Goal: Task Accomplishment & Management: Complete application form

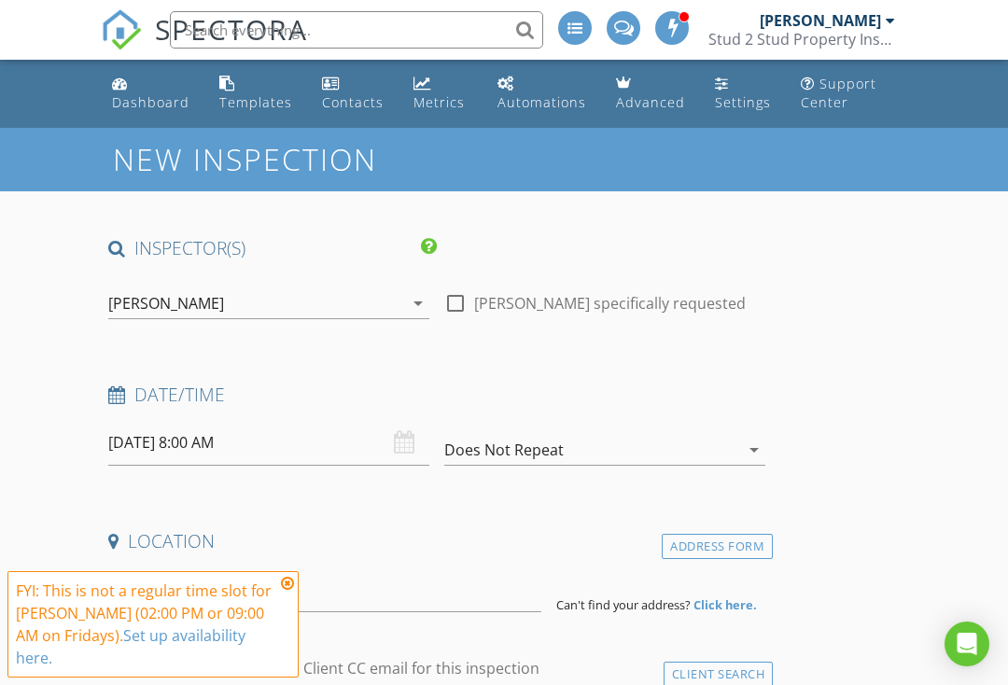
click at [275, 443] on input "[DATE] 8:00 AM" at bounding box center [268, 443] width 321 height 46
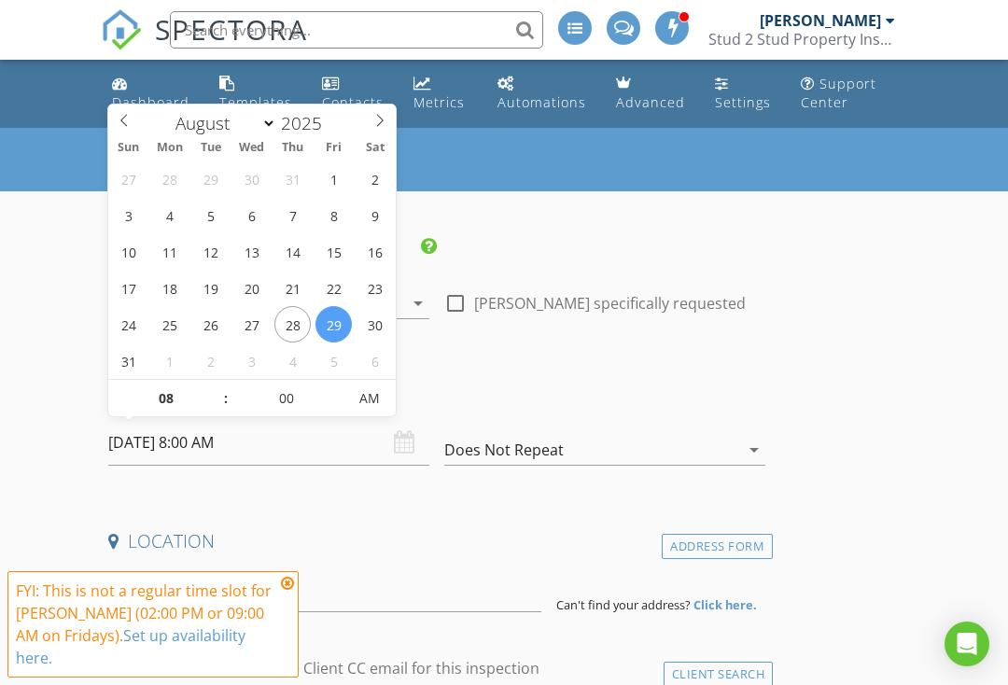
click at [390, 120] on span at bounding box center [380, 118] width 32 height 26
select select "8"
type input "09/03/2025 8:00 AM"
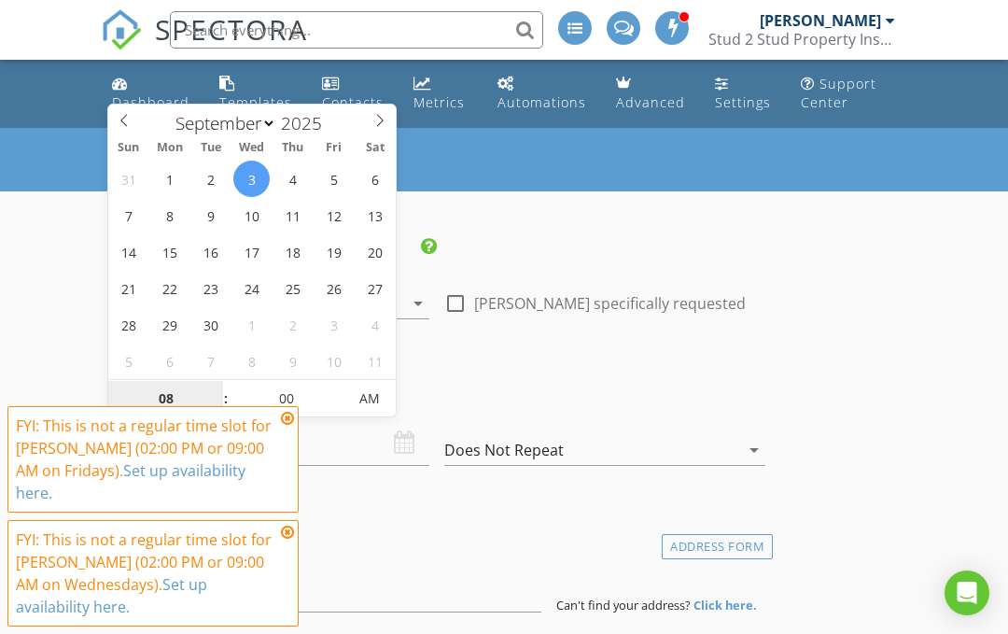
type input "9"
type input "[DATE] 9:00 AM"
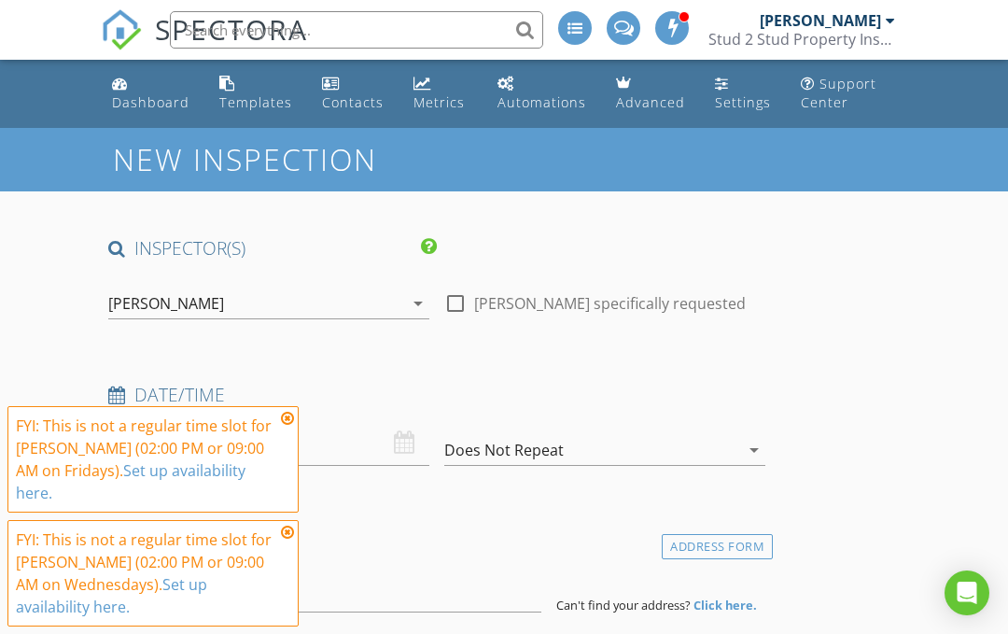
click at [469, 306] on div at bounding box center [456, 304] width 32 height 32
checkbox input "true"
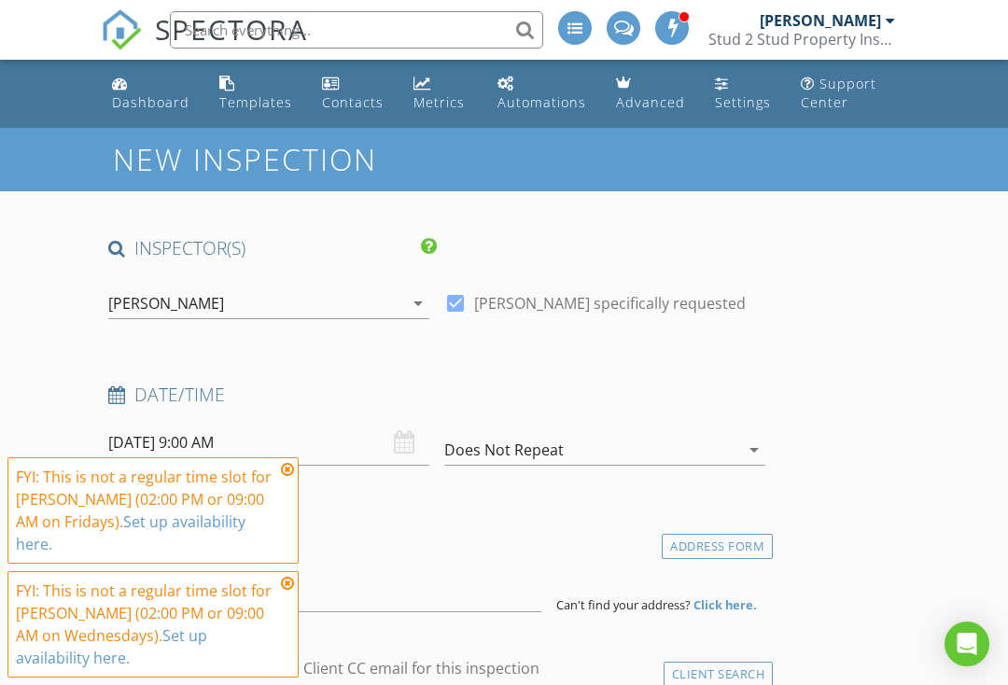
click at [289, 469] on icon at bounding box center [287, 469] width 13 height 15
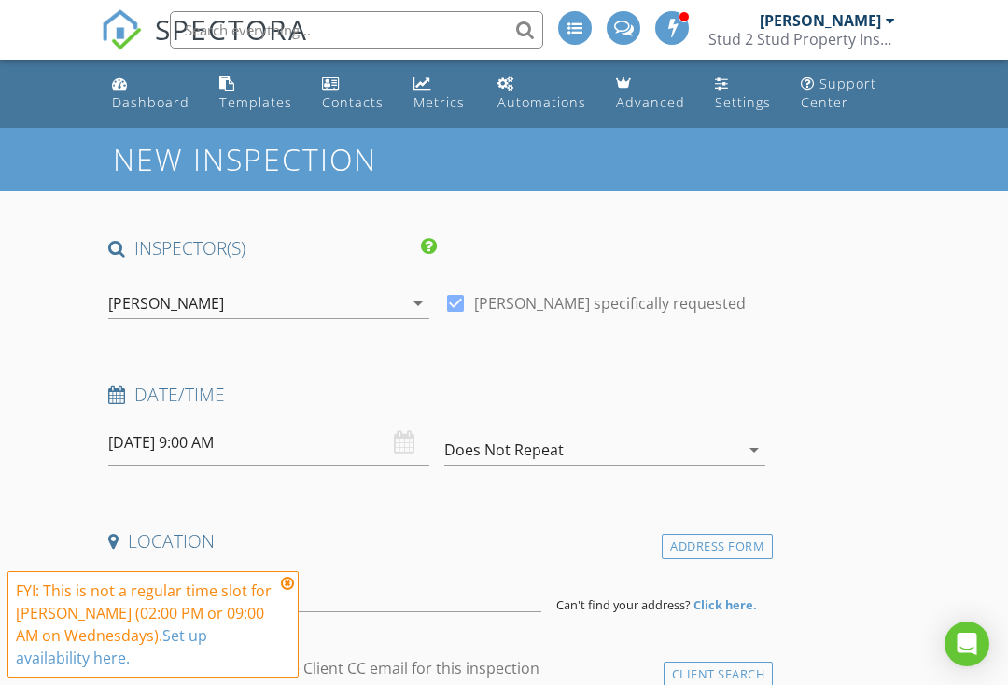
click at [290, 576] on icon at bounding box center [287, 583] width 13 height 15
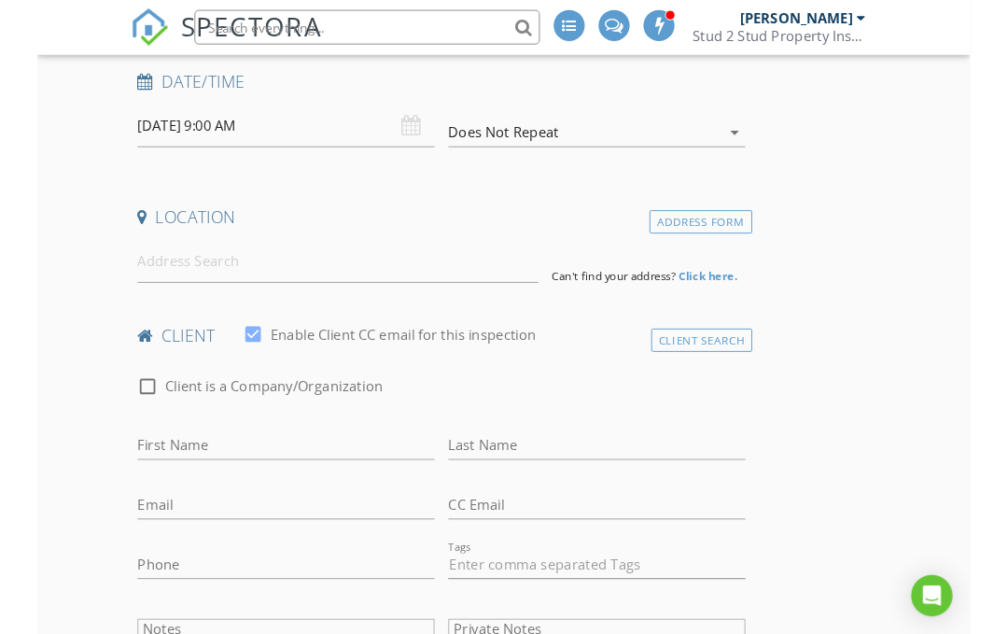
scroll to position [310, 0]
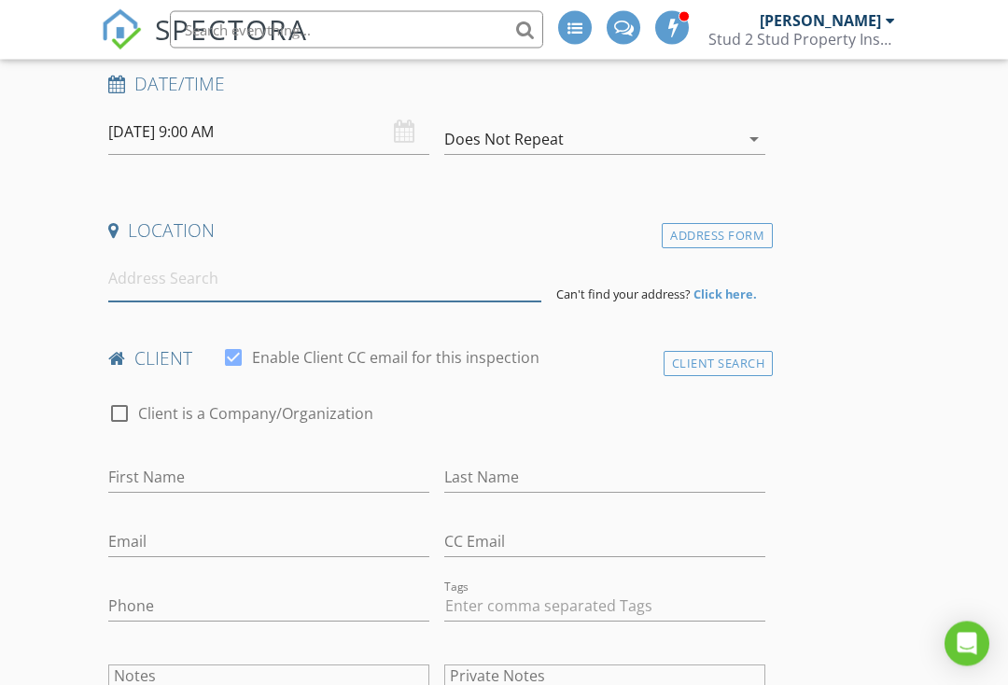
click at [241, 275] on input at bounding box center [324, 280] width 433 height 46
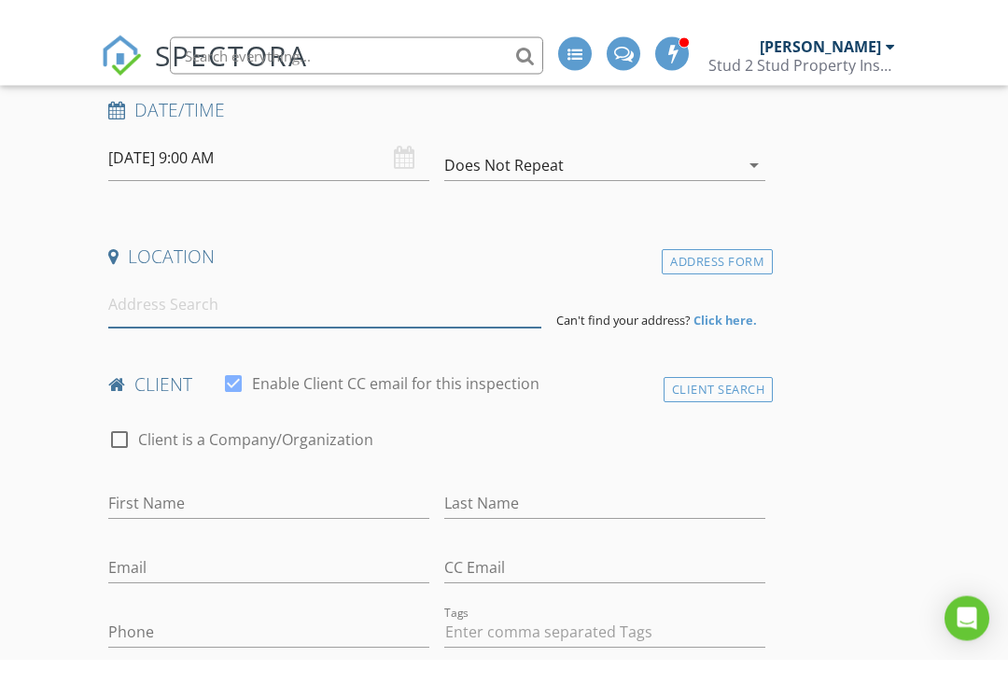
scroll to position [311, 0]
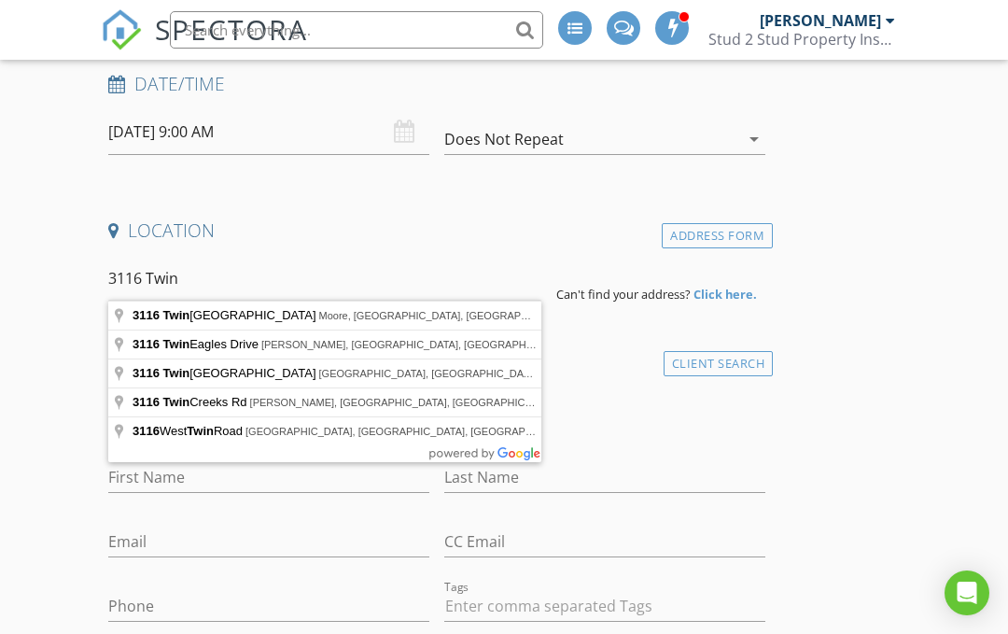
type input "3116 Twin Mounds Road, Yale, OK, USA"
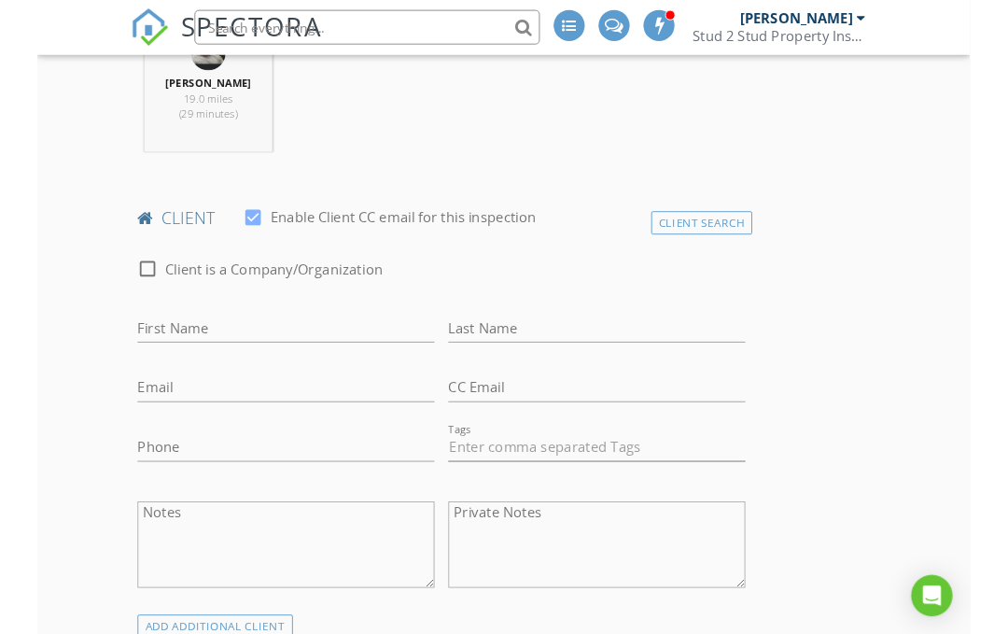
scroll to position [816, 0]
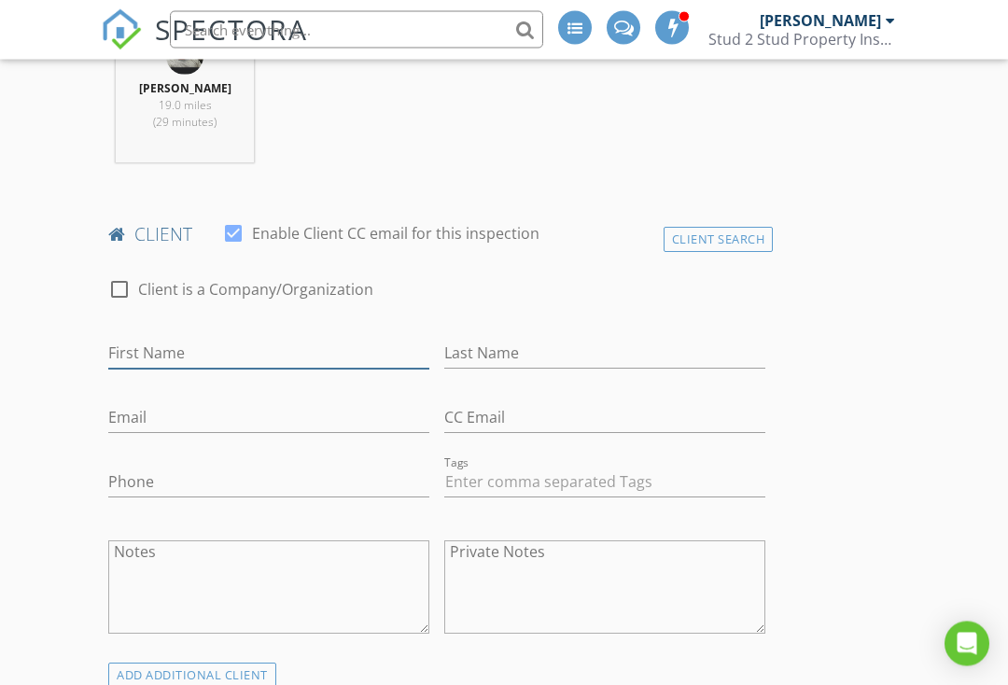
click at [119, 347] on input "First Name" at bounding box center [268, 354] width 321 height 31
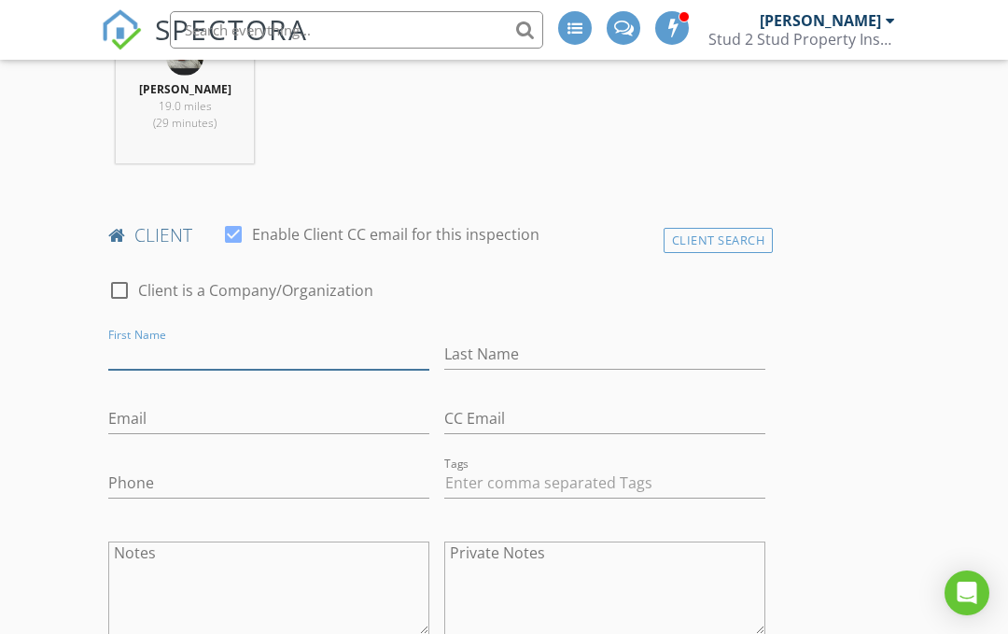
scroll to position [817, 0]
type input "[PERSON_NAME]"
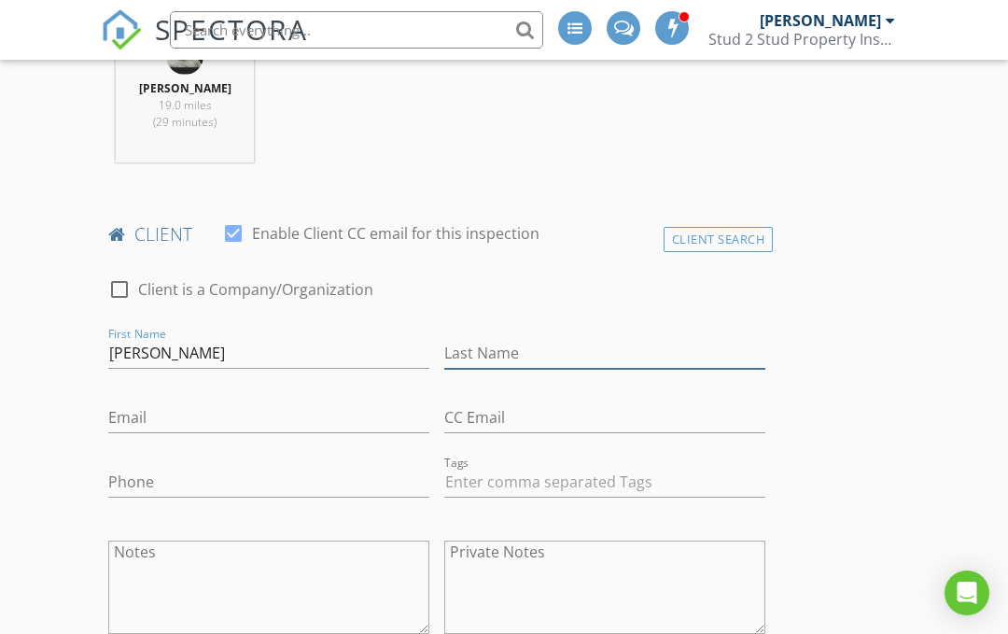
click at [661, 342] on input "Last Name" at bounding box center [604, 353] width 321 height 31
type input "[PERSON_NAME]"
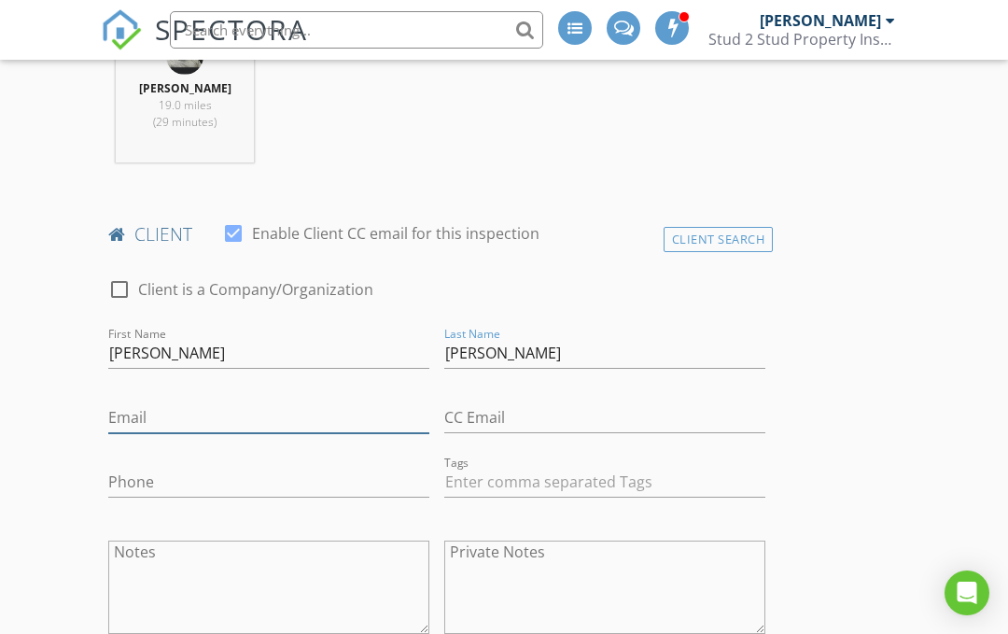
click at [242, 414] on input "Email" at bounding box center [268, 417] width 321 height 31
type input "[EMAIL_ADDRESS][DOMAIN_NAME]"
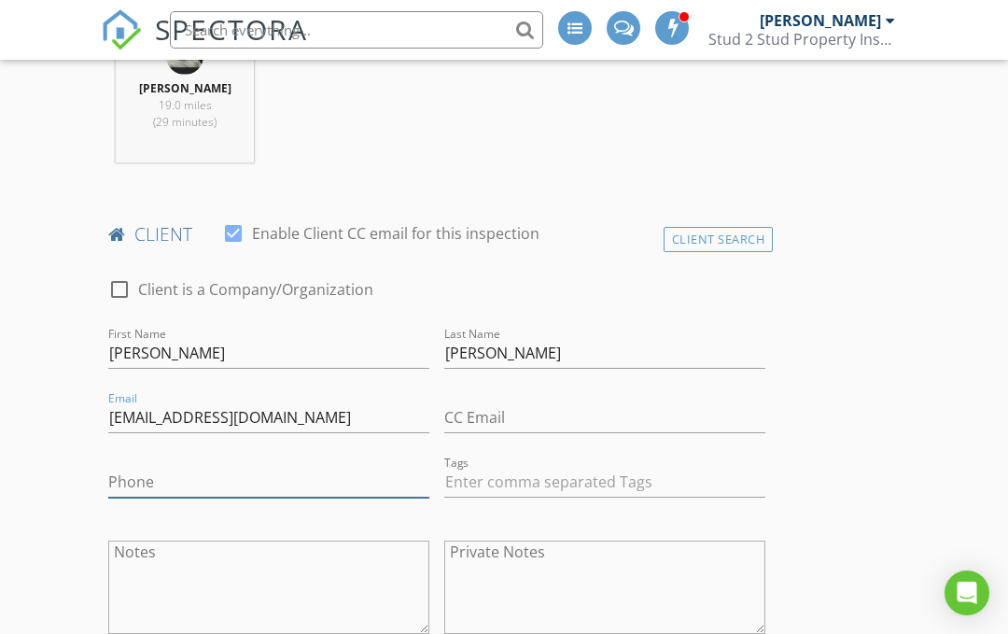
click at [289, 469] on input "Phone" at bounding box center [268, 482] width 321 height 31
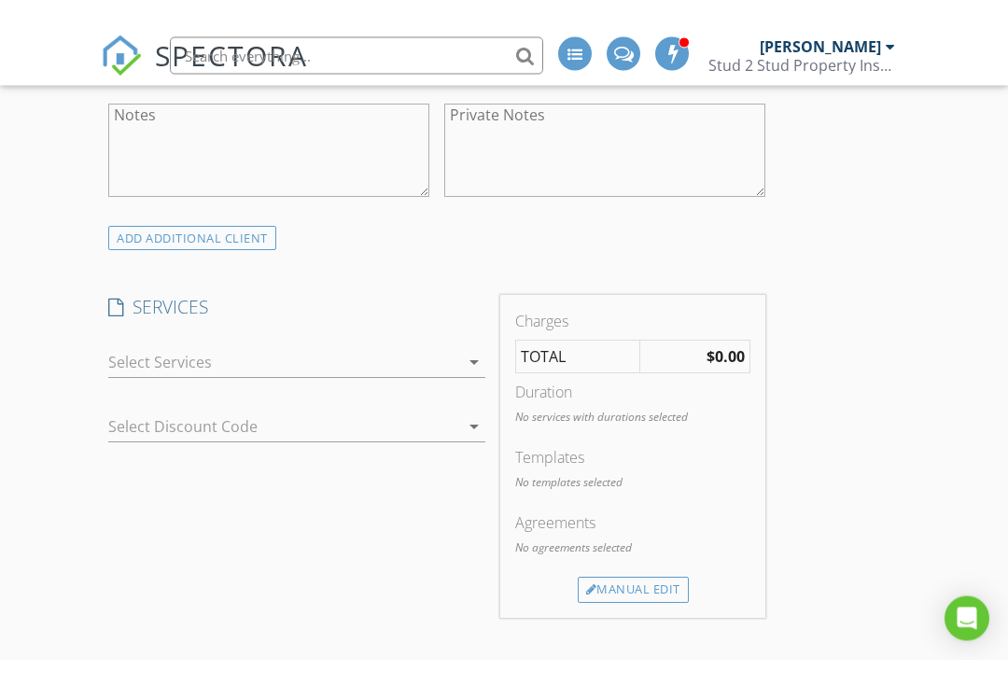
scroll to position [1280, 0]
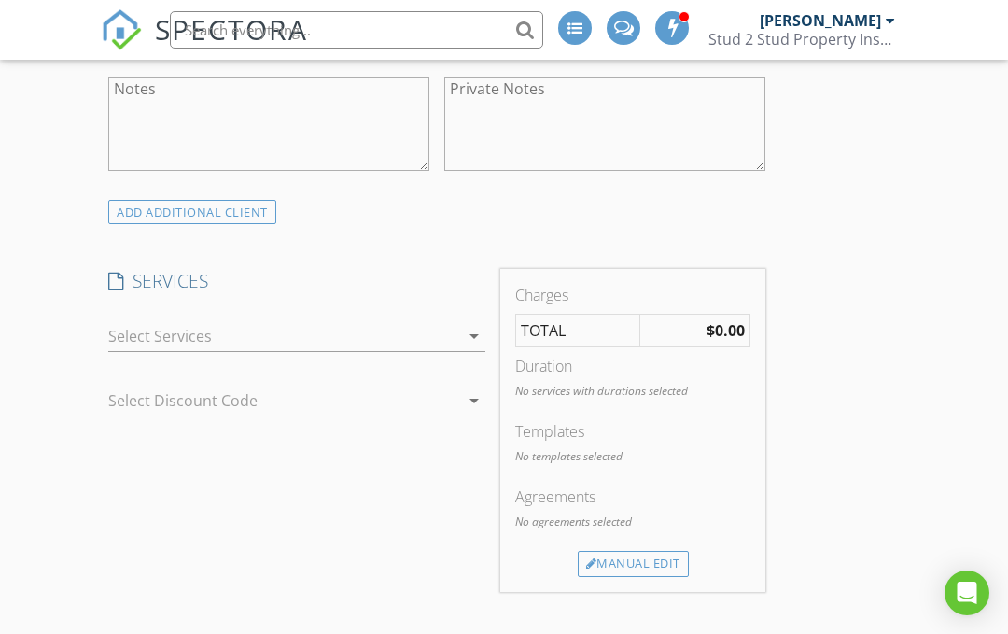
type input "[PHONE_NUMBER]"
click at [461, 338] on div "arrow_drop_down" at bounding box center [472, 336] width 26 height 22
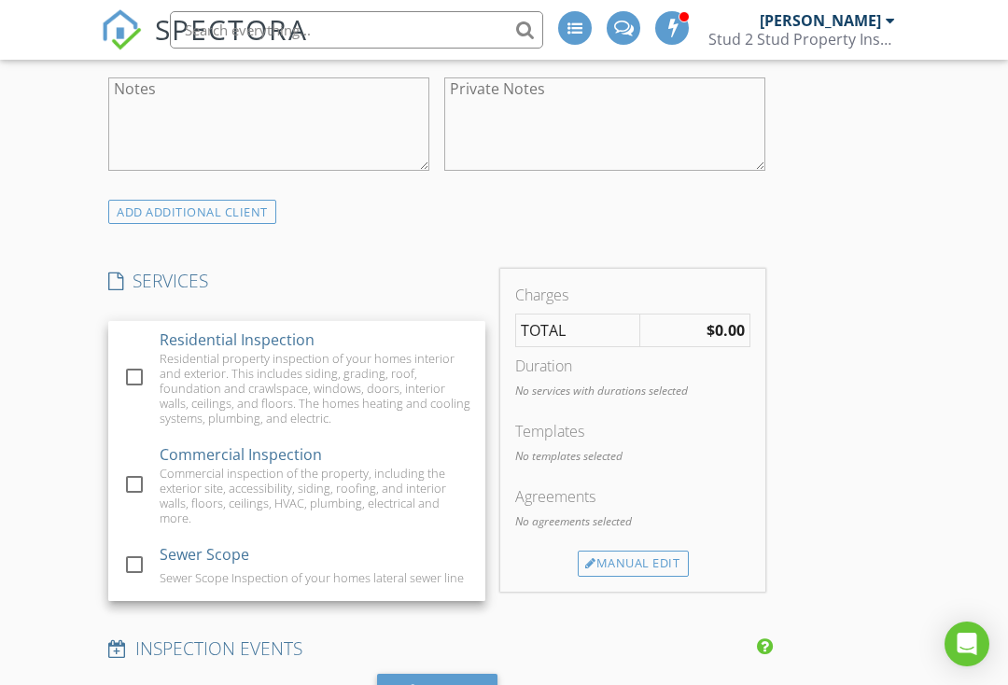
click at [148, 369] on div at bounding box center [135, 377] width 32 height 32
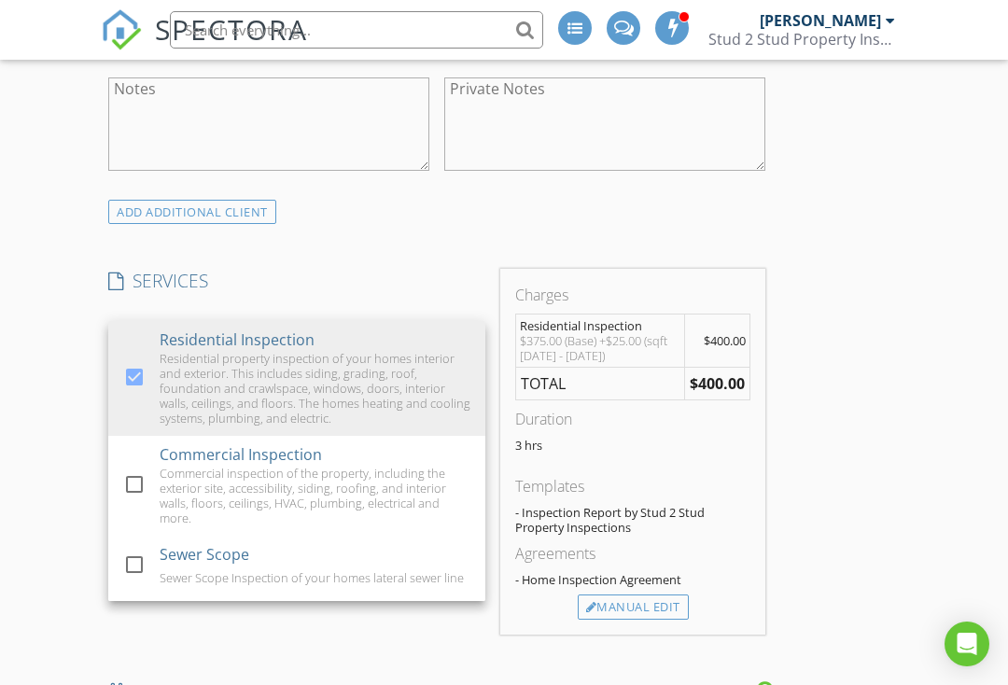
click at [72, 347] on div "New Inspection INSPECTOR(S) check_box Wesley Clymer PRIMARY Wesley Clymer arrow…" at bounding box center [504, 582] width 1008 height 3469
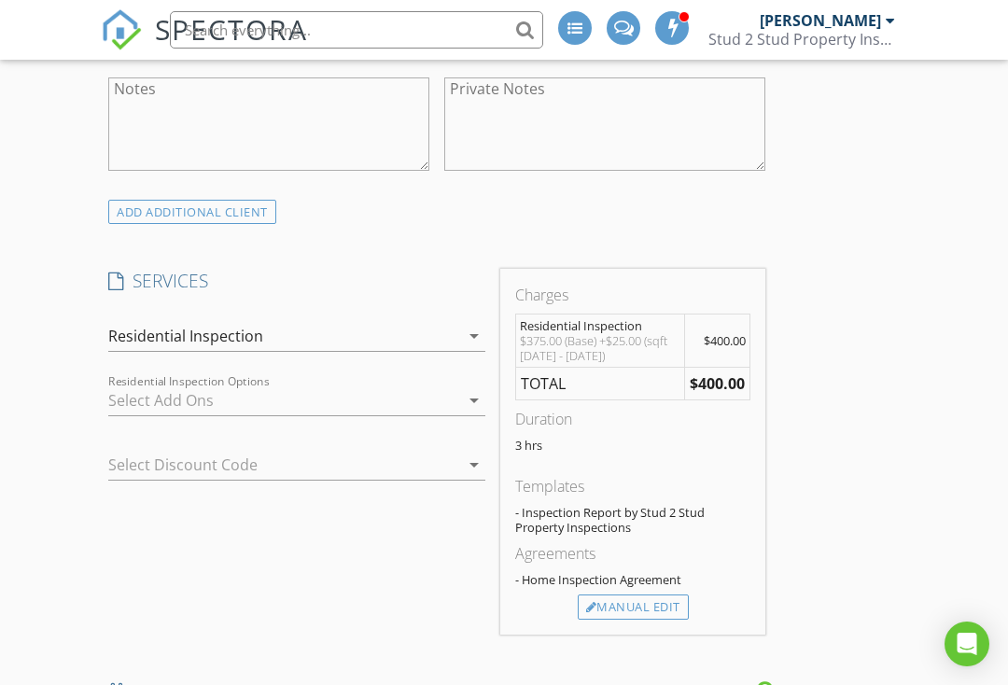
click at [337, 397] on div at bounding box center [283, 401] width 351 height 30
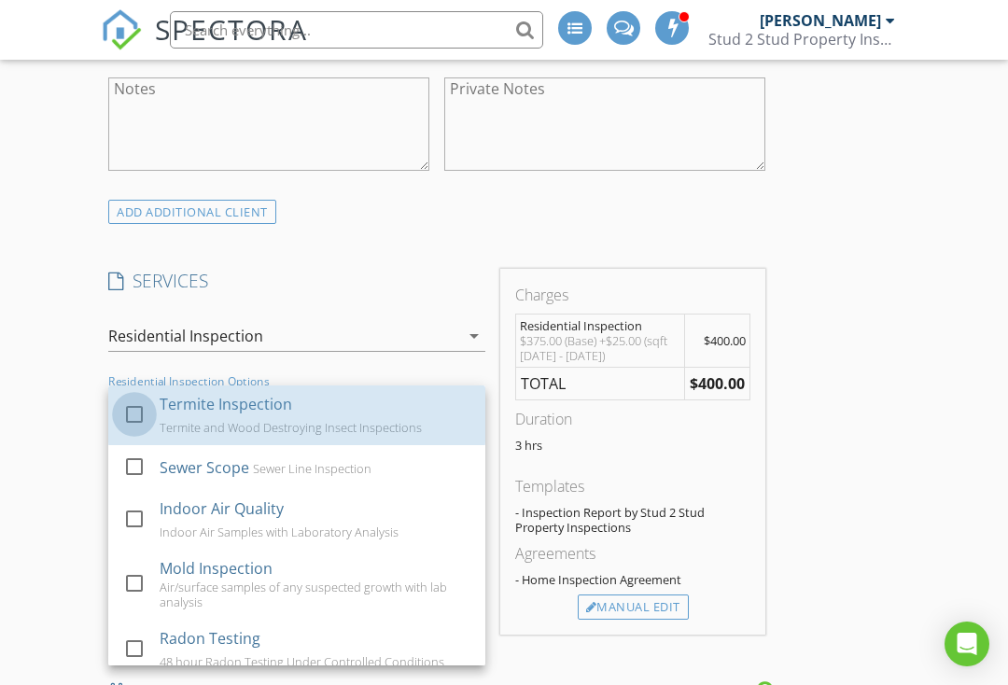
click at [145, 416] on div at bounding box center [135, 415] width 32 height 32
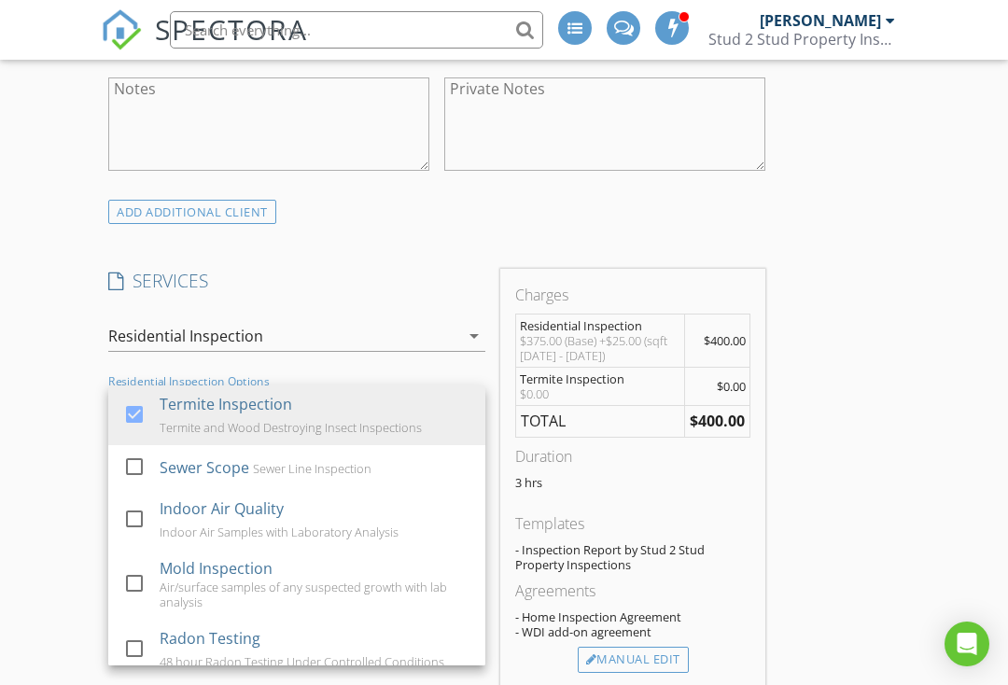
click at [44, 371] on div "New Inspection INSPECTOR(S) check_box Wesley Clymer PRIMARY Wesley Clymer arrow…" at bounding box center [504, 608] width 1008 height 3521
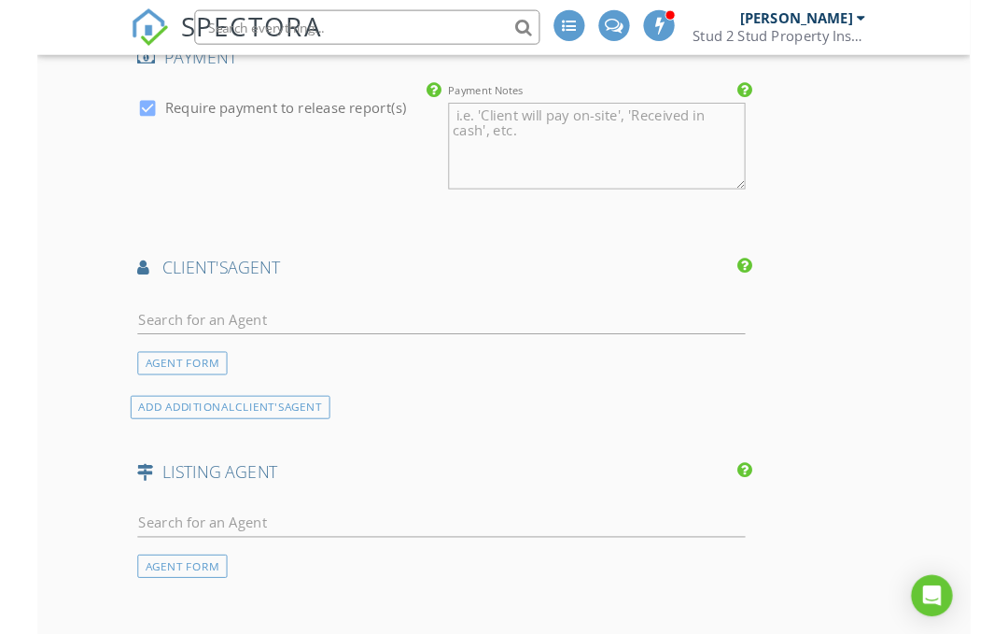
scroll to position [2094, 0]
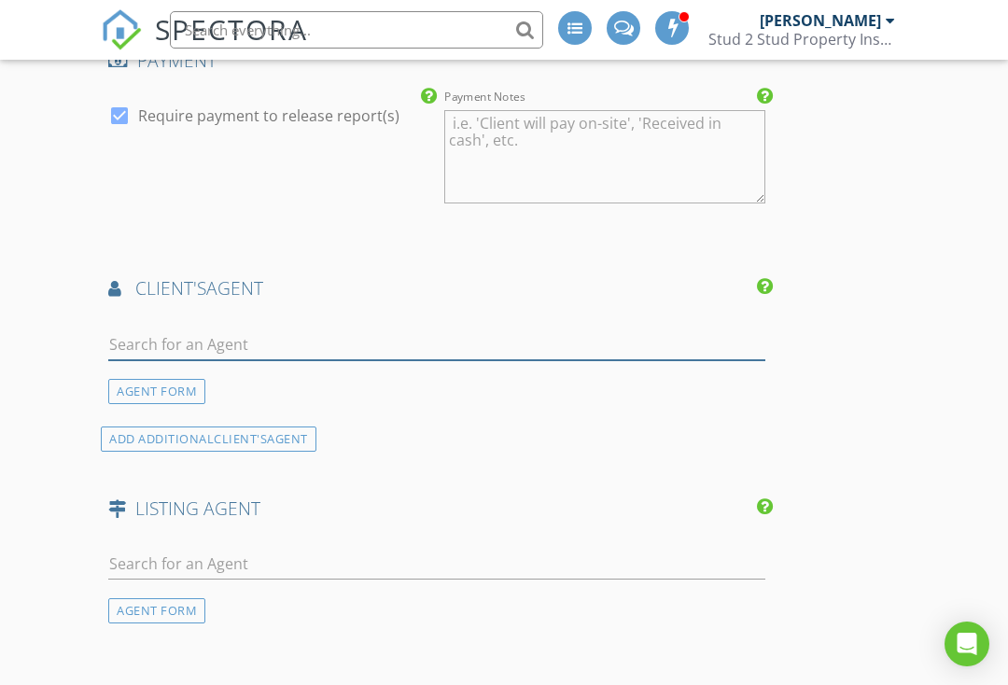
click at [311, 330] on input "text" at bounding box center [436, 345] width 657 height 31
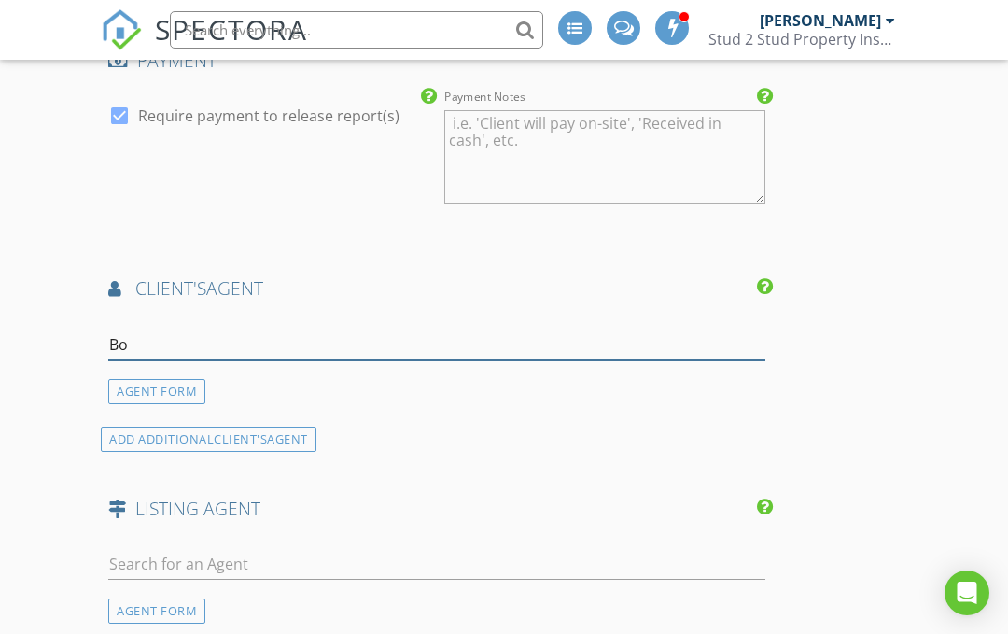
type input "B"
click at [176, 388] on div "AGENT FORM" at bounding box center [156, 391] width 97 height 25
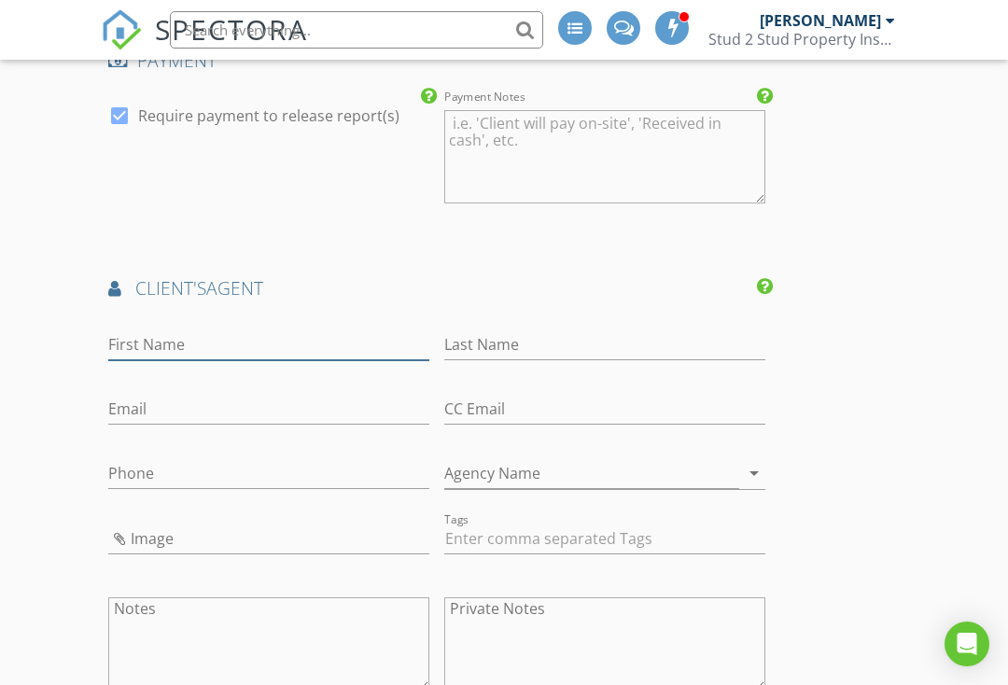
click at [317, 331] on input "First Name" at bounding box center [268, 345] width 321 height 31
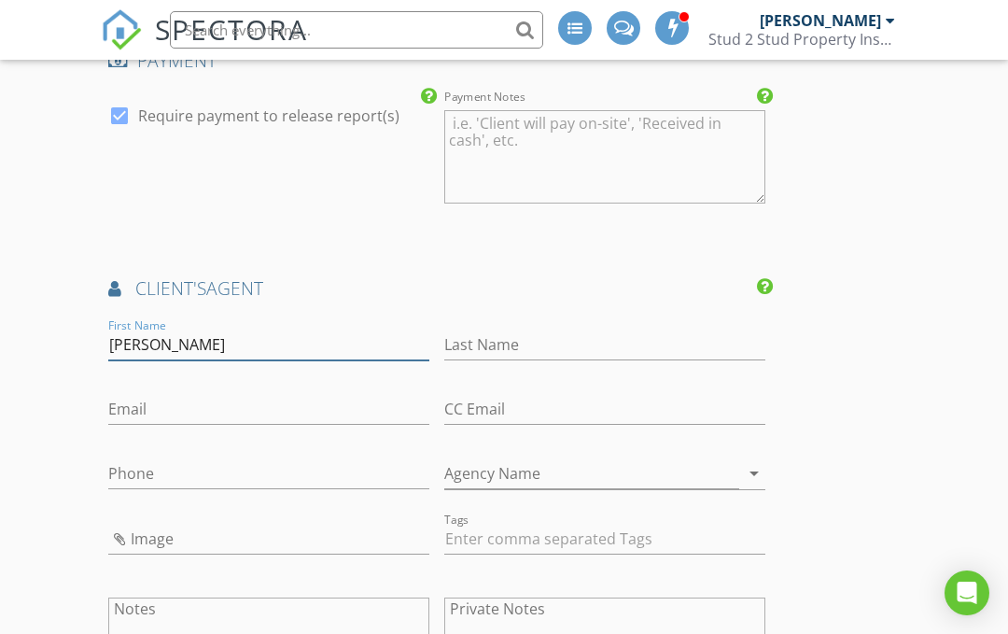
type input "[PERSON_NAME]"
click at [587, 331] on input "Last Name" at bounding box center [604, 345] width 321 height 31
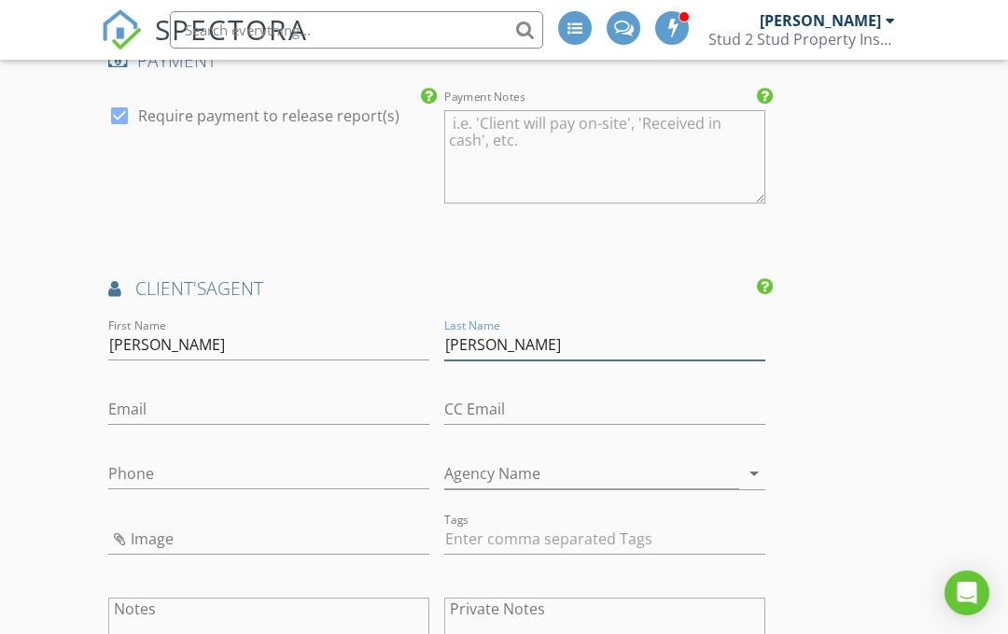
type input "[PERSON_NAME]"
click at [215, 405] on input "Email" at bounding box center [268, 409] width 321 height 31
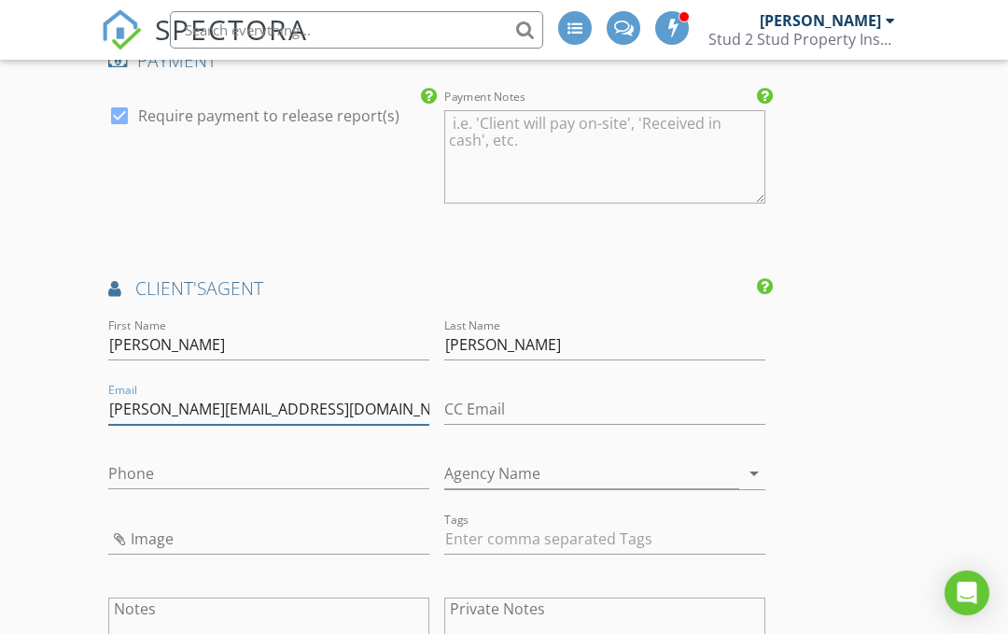
type input "[PERSON_NAME][EMAIL_ADDRESS][DOMAIN_NAME]"
click at [247, 460] on input "Phone" at bounding box center [268, 473] width 321 height 31
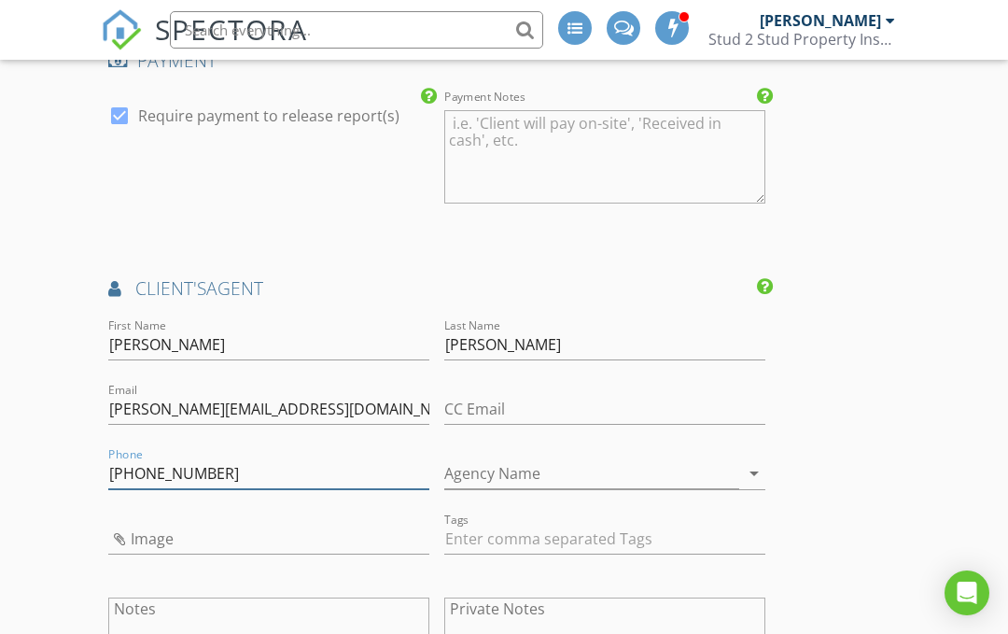
type input "[PHONE_NUMBER]"
click at [651, 467] on input "Agency Name" at bounding box center [591, 473] width 295 height 31
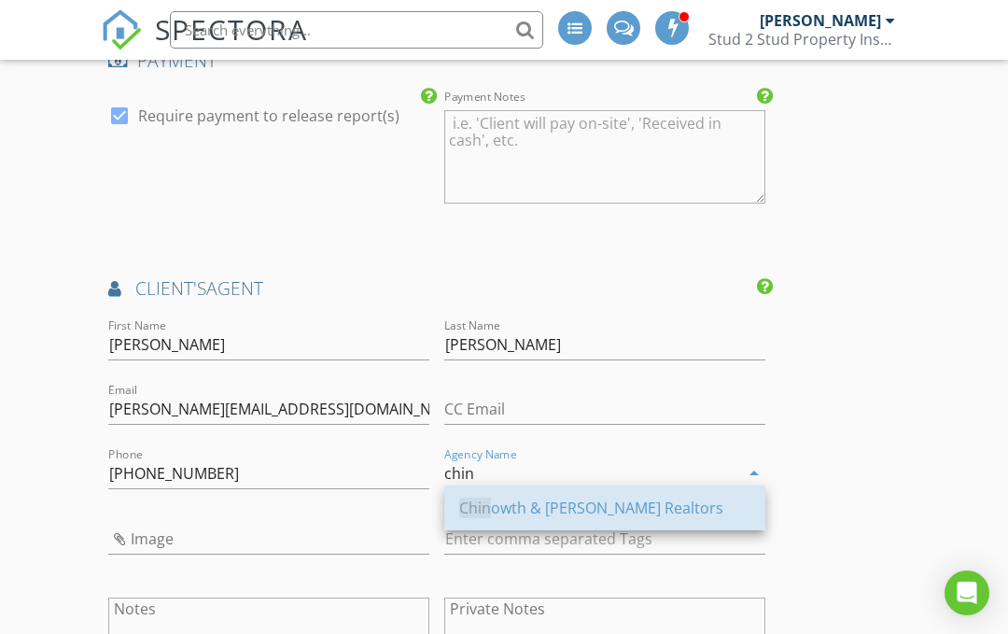
click at [626, 506] on div "Chin owth & Cohen Realtors" at bounding box center [604, 508] width 291 height 22
type input "Chinowth & [PERSON_NAME] Realtors"
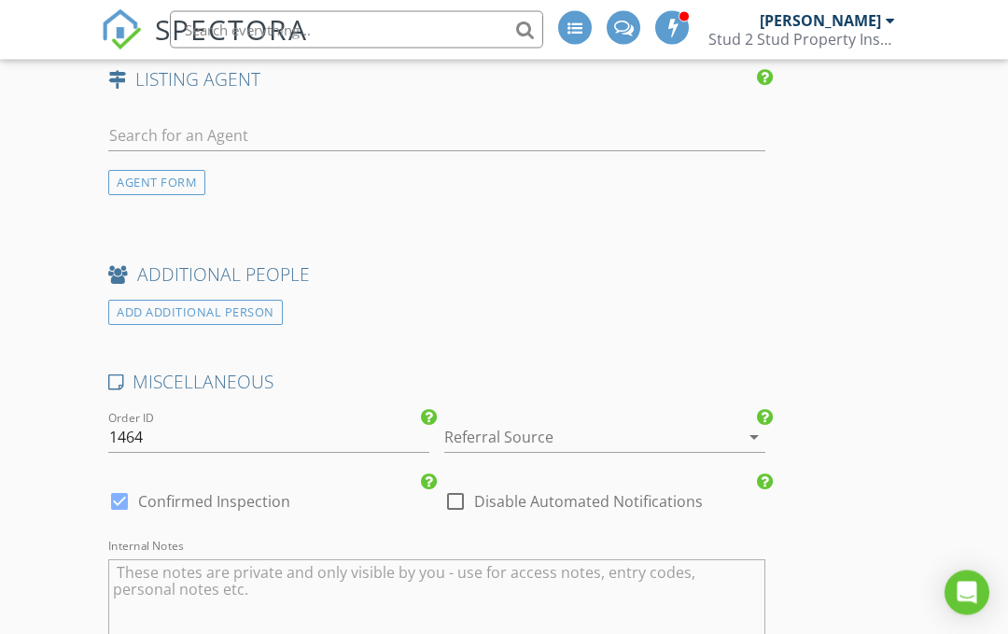
click at [710, 432] on div at bounding box center [578, 438] width 269 height 30
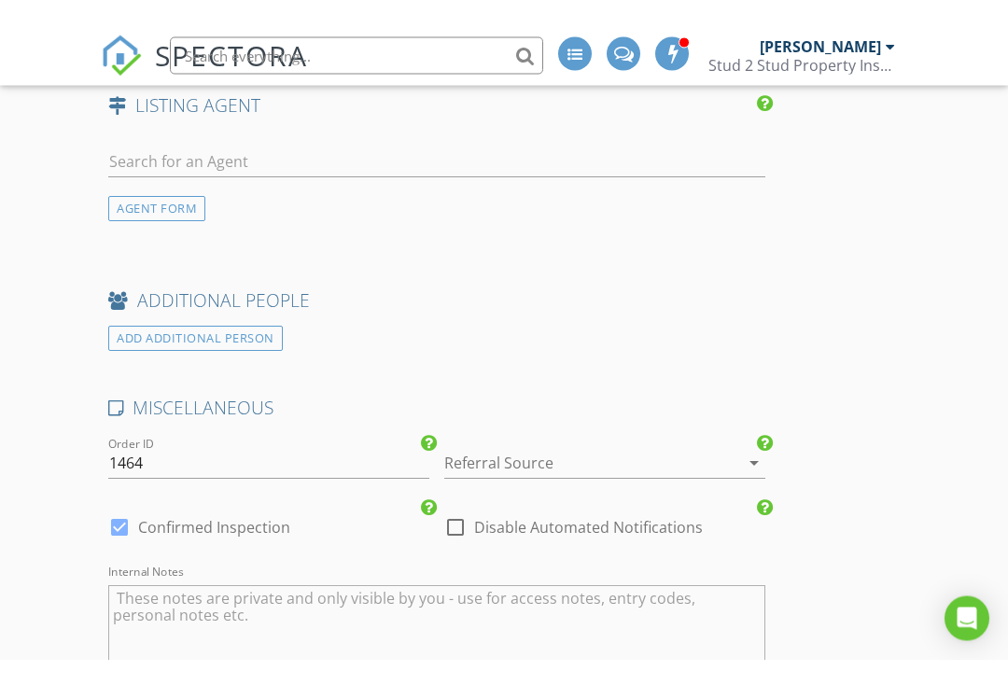
scroll to position [2864, 0]
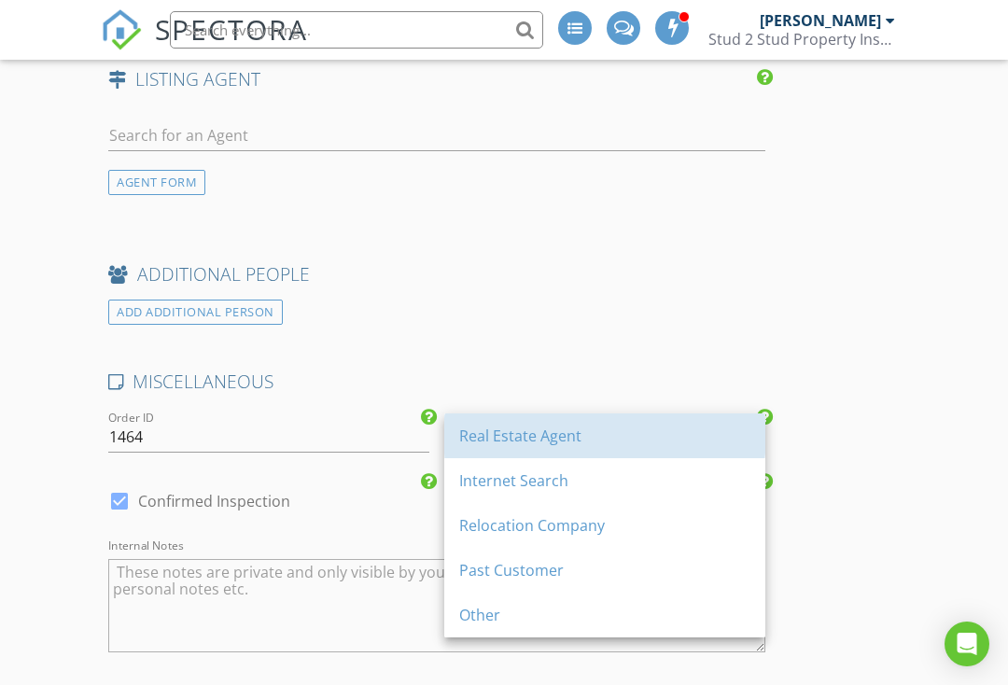
click at [563, 431] on div "Real Estate Agent" at bounding box center [604, 436] width 291 height 22
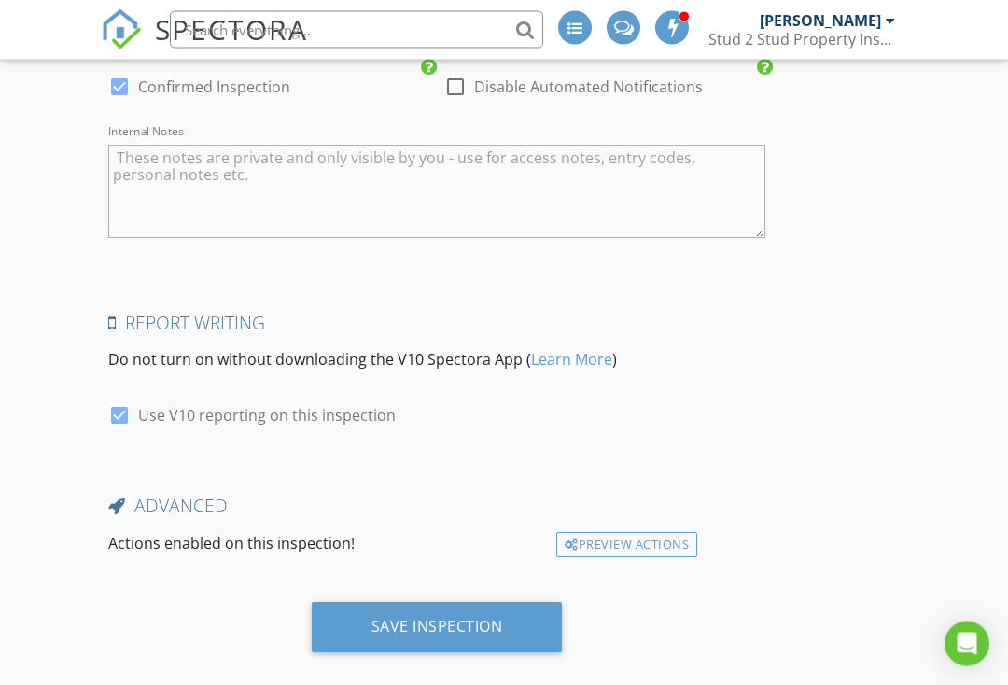
scroll to position [3294, 0]
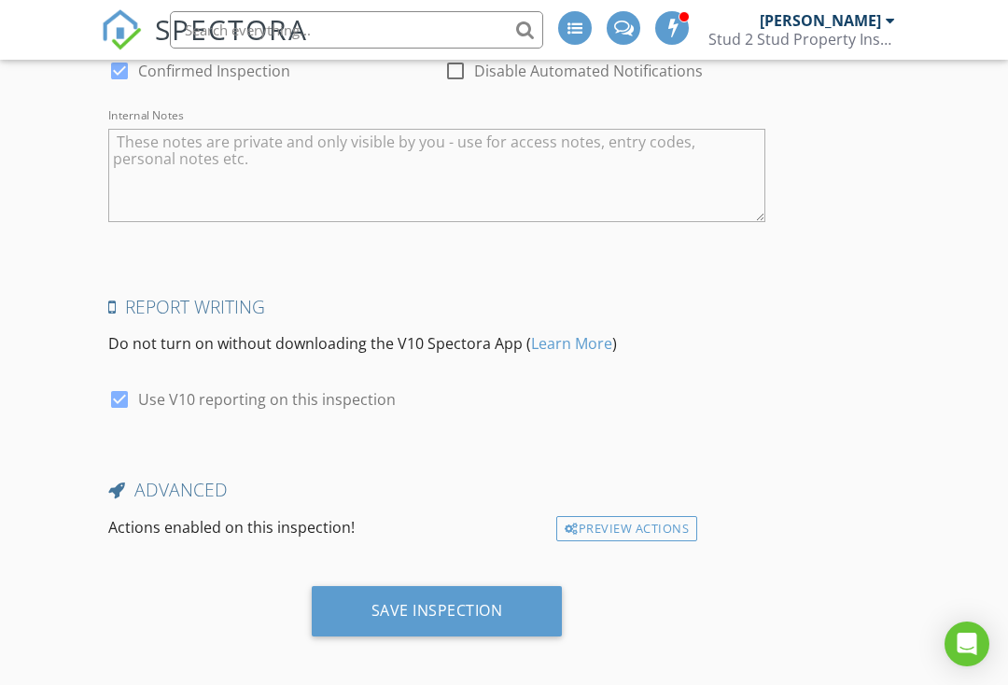
click at [498, 604] on div "Save Inspection" at bounding box center [438, 610] width 132 height 19
